Goal: Check status: Check status

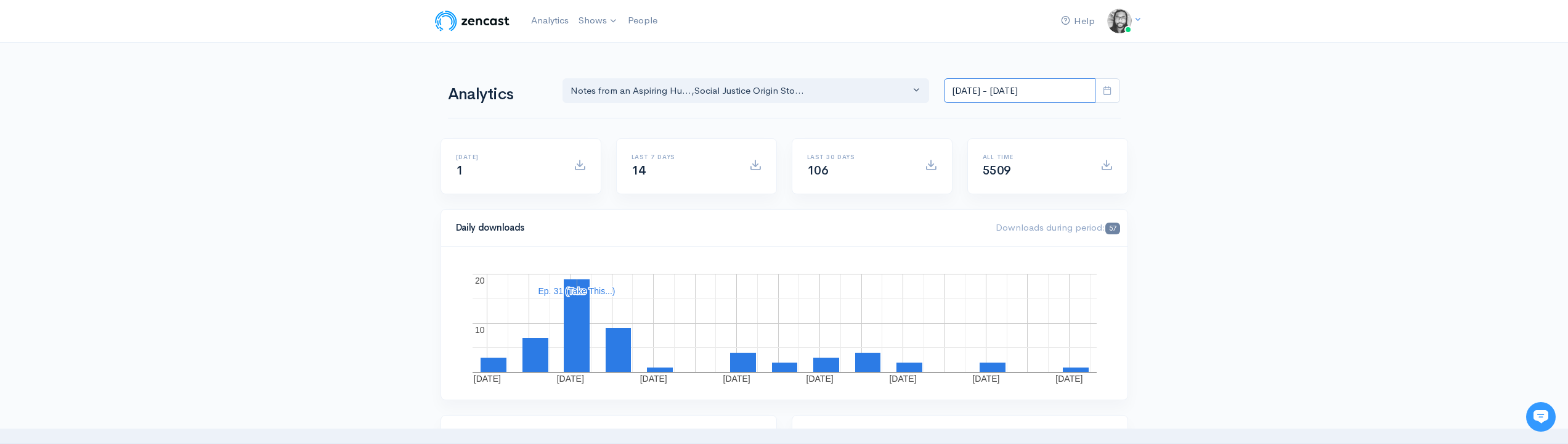
click at [964, 88] on input "[DATE] - [DATE]" at bounding box center [1019, 91] width 152 height 25
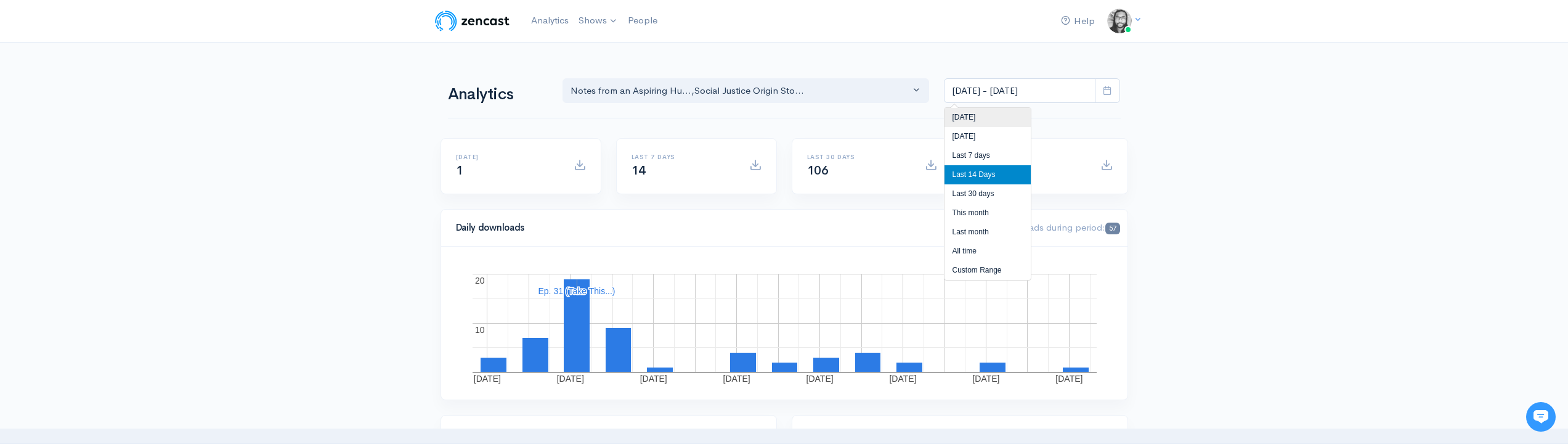
click at [972, 116] on li "[DATE]" at bounding box center [988, 117] width 87 height 19
type input "[DATE] - [DATE]"
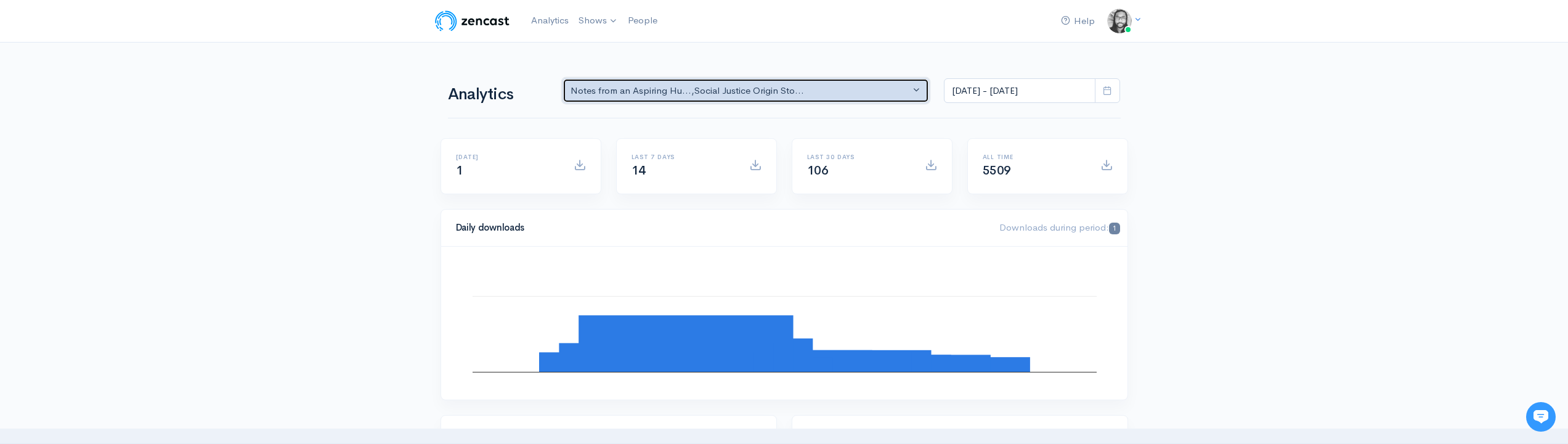
click at [797, 84] on div "Notes from an Aspiring Hu... , Social Justice Origin Sto..." at bounding box center [741, 91] width 340 height 14
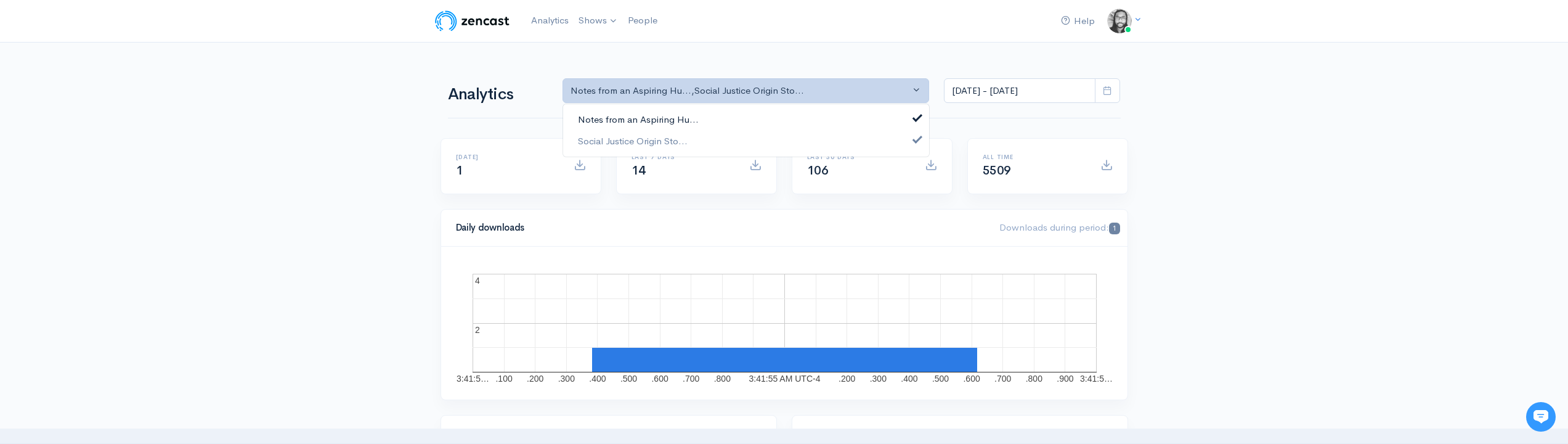
click at [785, 121] on link "Notes from an Aspiring Hu..." at bounding box center [746, 120] width 366 height 22
select select "14701"
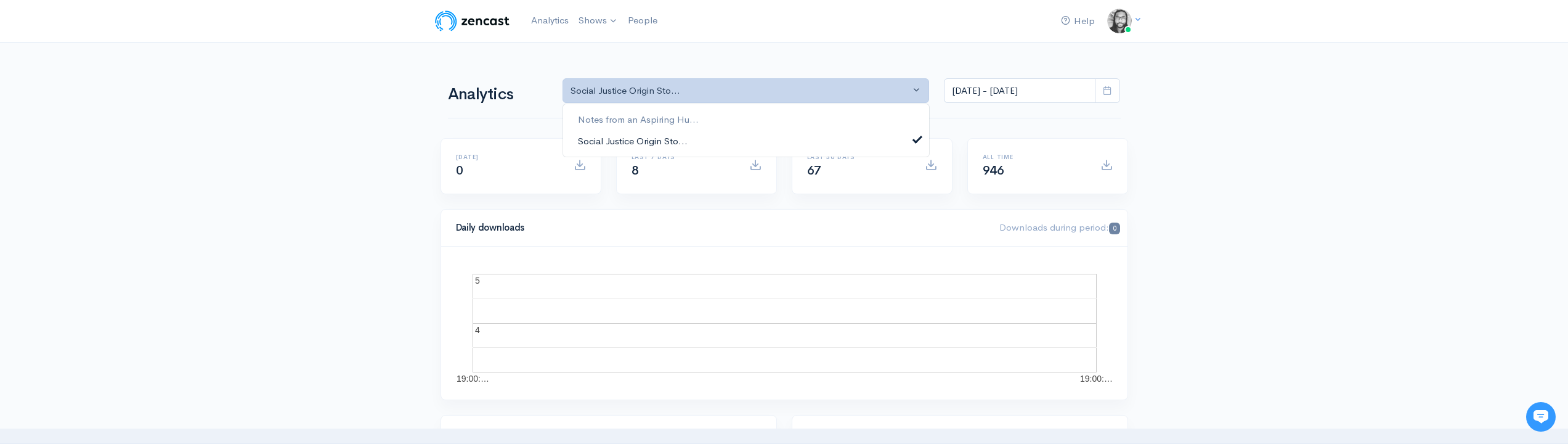
click at [779, 141] on link "Social Justice Origin Sto..." at bounding box center [746, 141] width 366 height 22
click at [782, 125] on link "Notes from an Aspiring Hu..." at bounding box center [746, 120] width 366 height 22
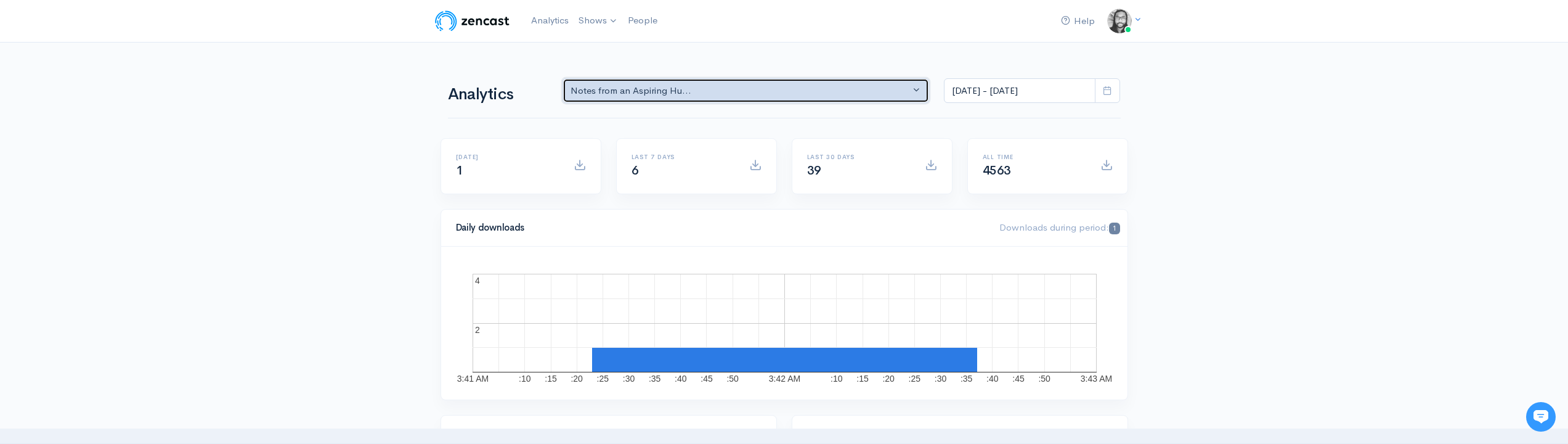
click at [672, 94] on div "Notes from an Aspiring Hu..." at bounding box center [741, 91] width 340 height 14
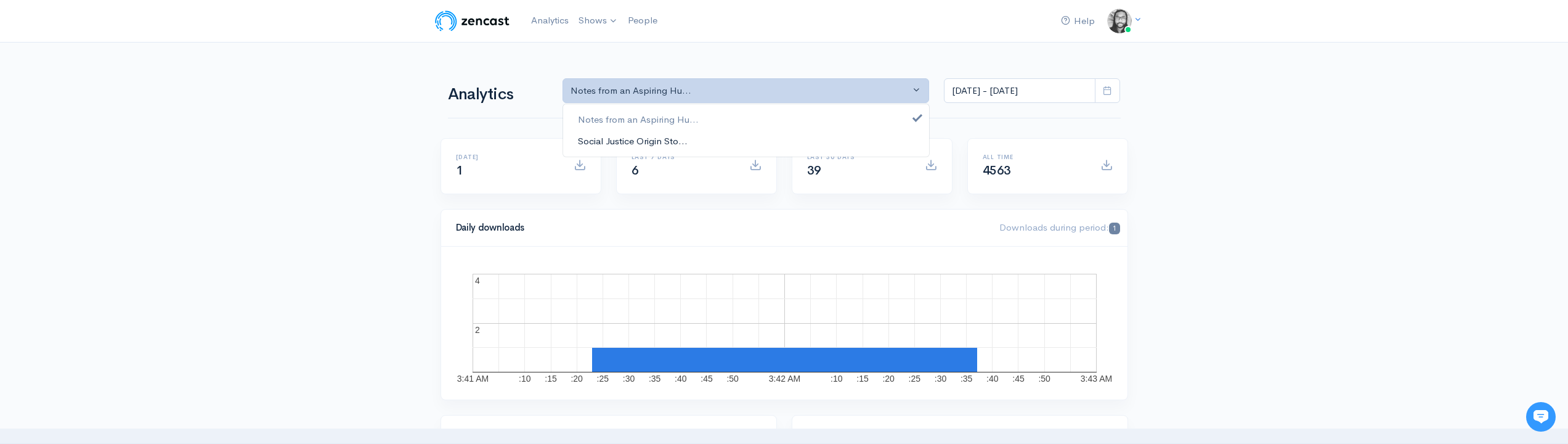
click at [672, 140] on span "Social Justice Origin Sto..." at bounding box center [633, 141] width 110 height 14
click at [702, 119] on link "Notes from an Aspiring Hu..." at bounding box center [746, 120] width 366 height 22
select select "14701"
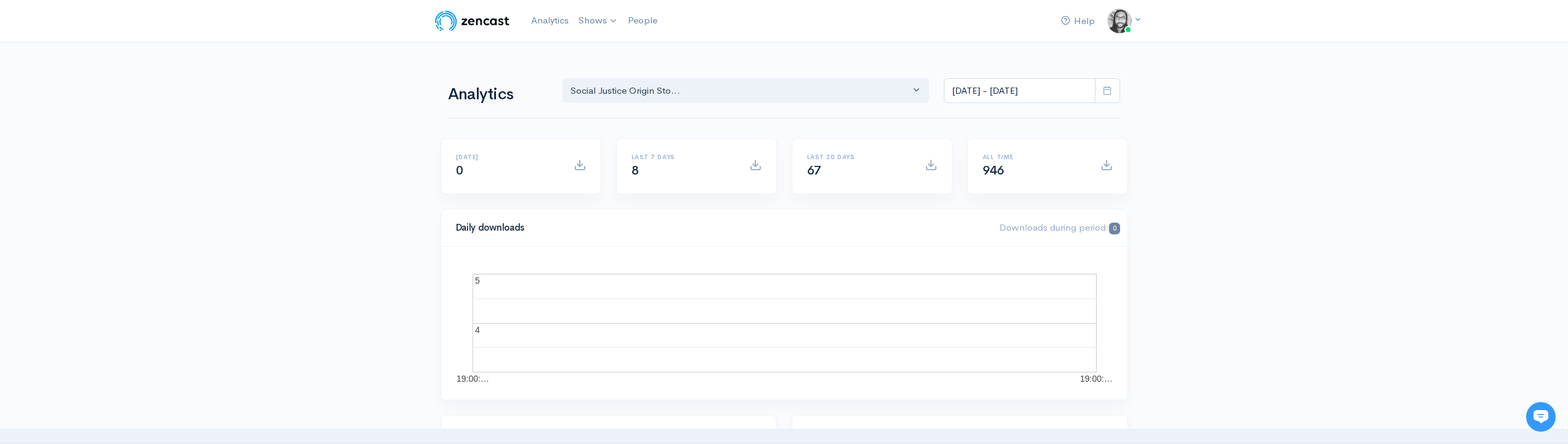
click at [466, 27] on img at bounding box center [472, 21] width 78 height 24
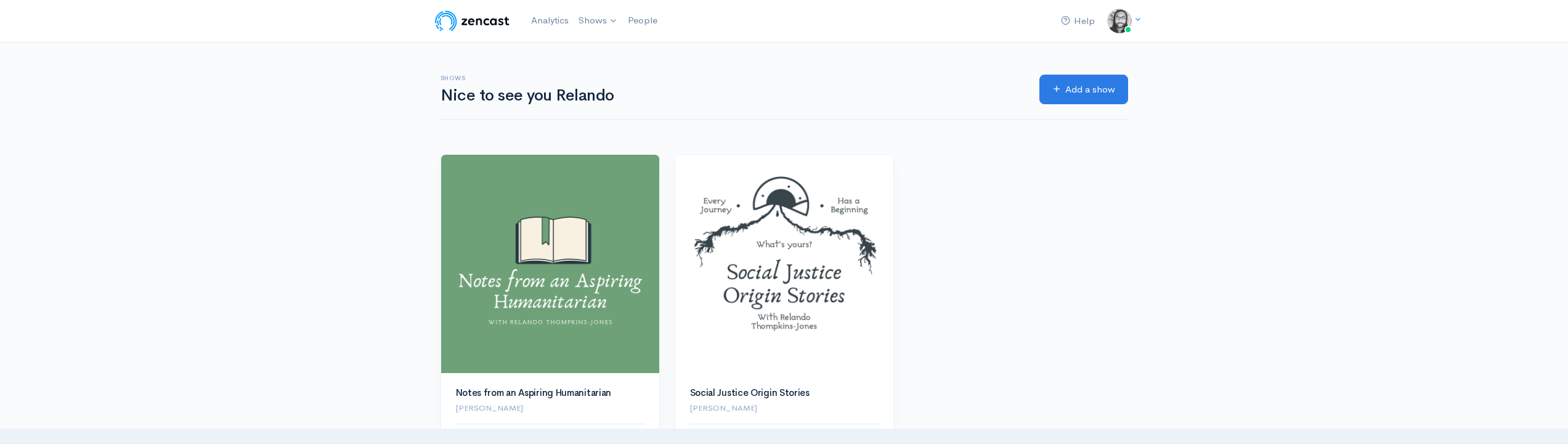
click at [315, 143] on div "Help Notifications View all Your profile Team settings Default team Current Log…" at bounding box center [784, 284] width 1568 height 569
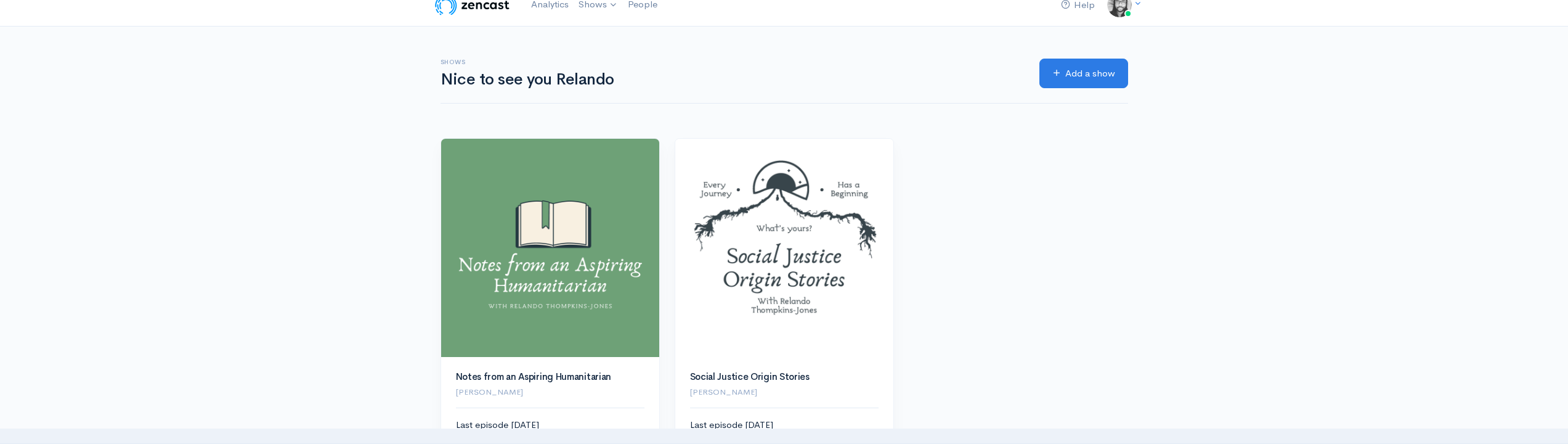
scroll to position [23, 0]
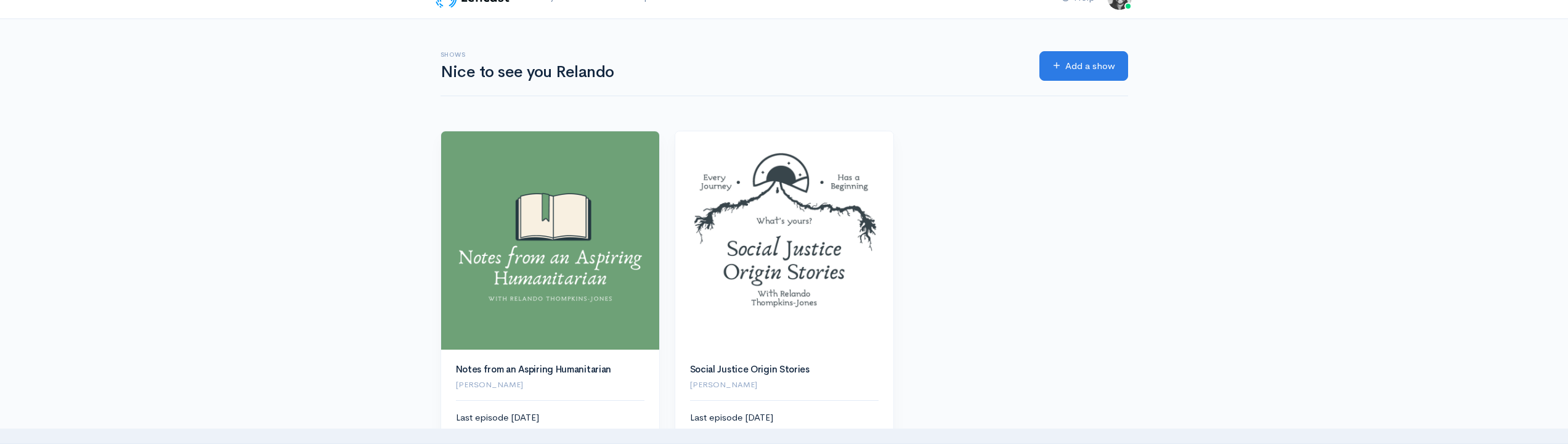
click at [302, 141] on div "Help Notifications View all Your profile Team settings Default team Current Log…" at bounding box center [784, 261] width 1568 height 569
